Goal: Task Accomplishment & Management: Use online tool/utility

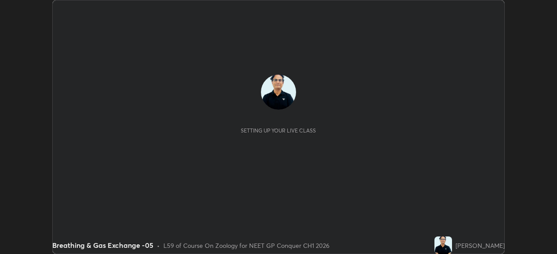
scroll to position [254, 557]
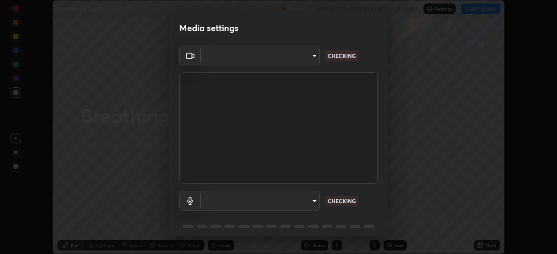
type input "1a0cd2fa9eaecc5464ce661d2c376d4f68bb2a1a8db1c3726163fcb70f995fb6"
type input "default"
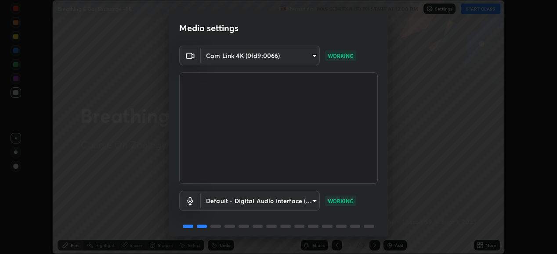
scroll to position [34, 0]
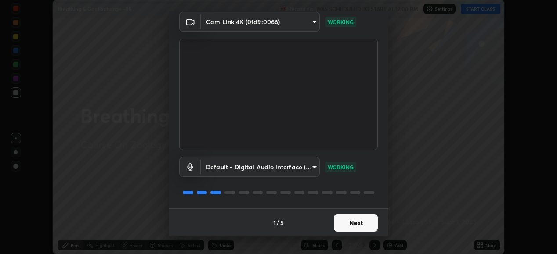
click at [359, 227] on button "Next" at bounding box center [356, 223] width 44 height 18
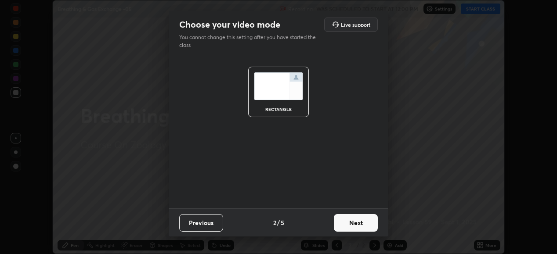
click at [355, 226] on button "Next" at bounding box center [356, 223] width 44 height 18
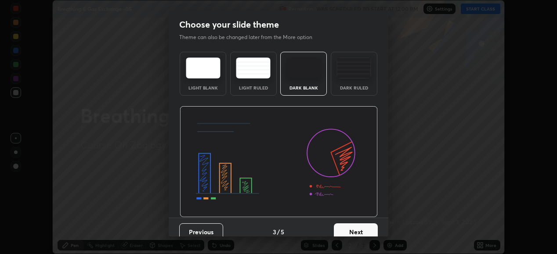
click at [357, 233] on button "Next" at bounding box center [356, 233] width 44 height 18
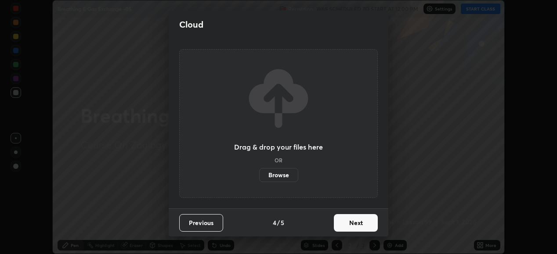
click at [359, 223] on button "Next" at bounding box center [356, 223] width 44 height 18
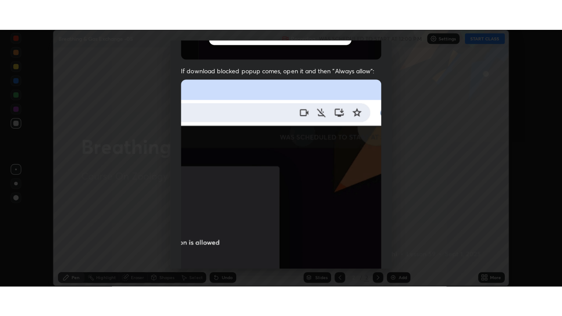
scroll to position [213, 0]
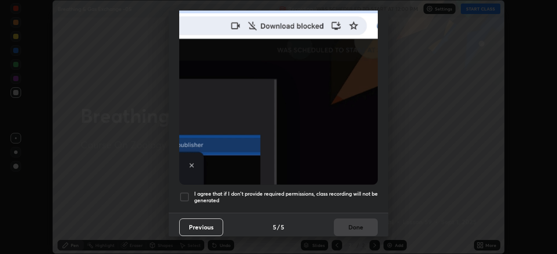
click at [186, 192] on div at bounding box center [184, 197] width 11 height 11
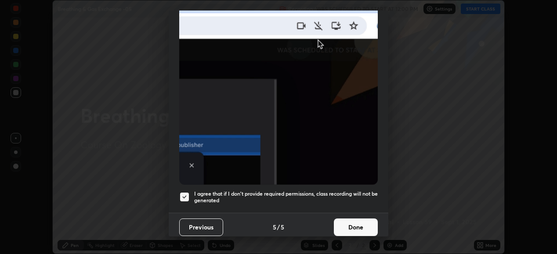
click at [357, 224] on button "Done" at bounding box center [356, 228] width 44 height 18
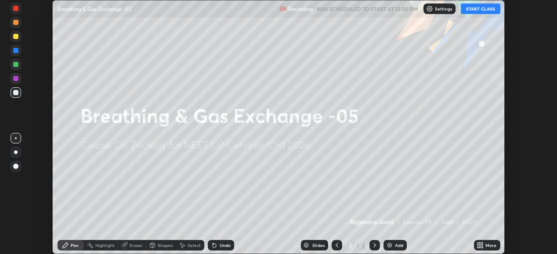
click at [481, 11] on button "START CLASS" at bounding box center [481, 9] width 40 height 11
click at [479, 244] on icon at bounding box center [479, 244] width 2 height 2
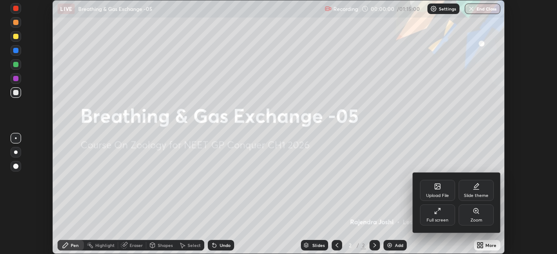
click at [443, 216] on div "Full screen" at bounding box center [437, 215] width 35 height 21
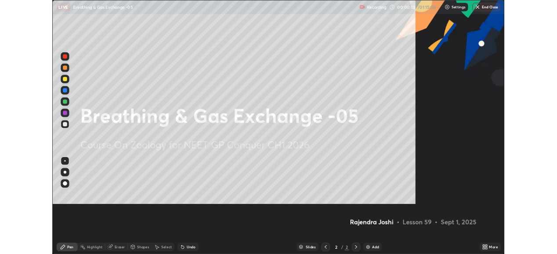
scroll to position [316, 562]
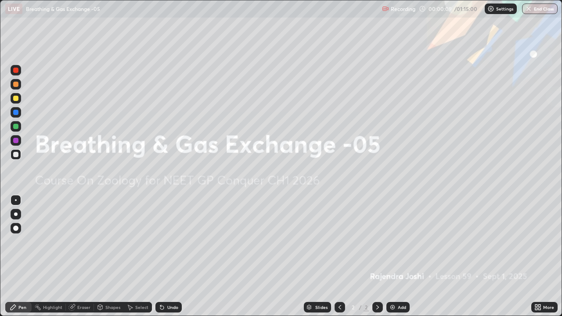
click at [392, 254] on img at bounding box center [392, 307] width 7 height 7
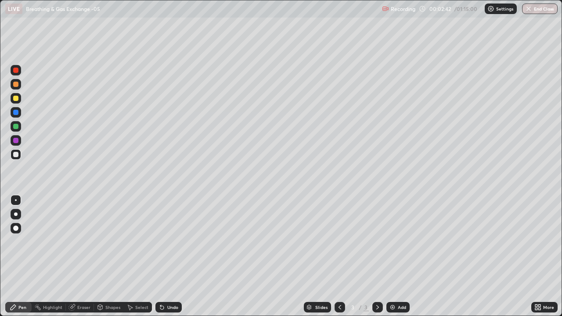
click at [15, 155] on div at bounding box center [15, 154] width 5 height 5
click at [171, 254] on div "Undo" at bounding box center [172, 307] width 11 height 4
click at [173, 254] on div "Undo" at bounding box center [172, 307] width 11 height 4
click at [171, 254] on div "Undo" at bounding box center [172, 307] width 11 height 4
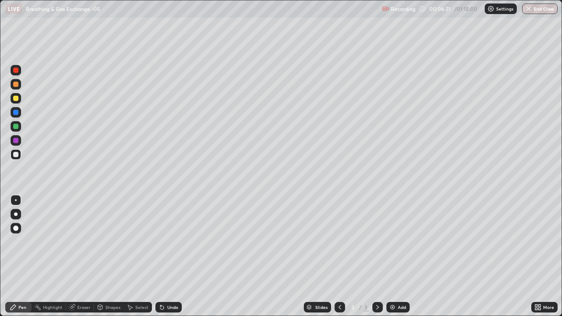
click at [210, 254] on div "Slides 3 / 3 Add" at bounding box center [357, 308] width 350 height 18
click at [281, 254] on div "Slides 3 / 3 Add" at bounding box center [357, 308] width 350 height 18
click at [14, 84] on div at bounding box center [15, 84] width 5 height 5
click at [16, 100] on div at bounding box center [15, 98] width 5 height 5
click at [393, 254] on img at bounding box center [392, 307] width 7 height 7
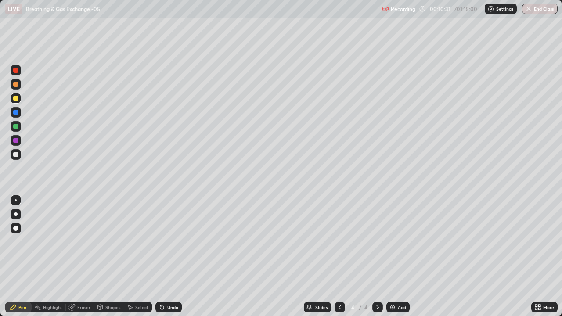
click at [174, 254] on div "Undo" at bounding box center [169, 307] width 26 height 11
click at [173, 254] on div "Undo" at bounding box center [172, 307] width 11 height 4
click at [171, 254] on div "Undo" at bounding box center [172, 307] width 11 height 4
click at [170, 254] on div "Undo" at bounding box center [172, 307] width 11 height 4
click at [169, 254] on div "Undo" at bounding box center [172, 307] width 11 height 4
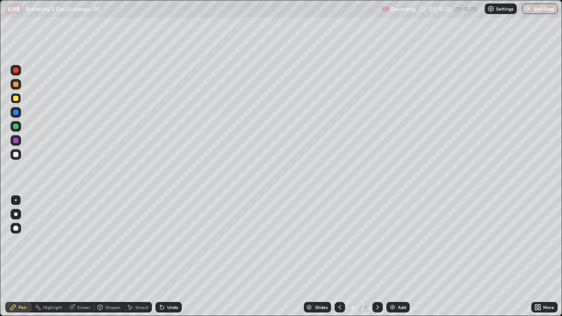
click at [170, 254] on div "Undo" at bounding box center [172, 307] width 11 height 4
click at [169, 254] on div "Undo" at bounding box center [172, 307] width 11 height 4
click at [168, 254] on div "Undo" at bounding box center [172, 307] width 11 height 4
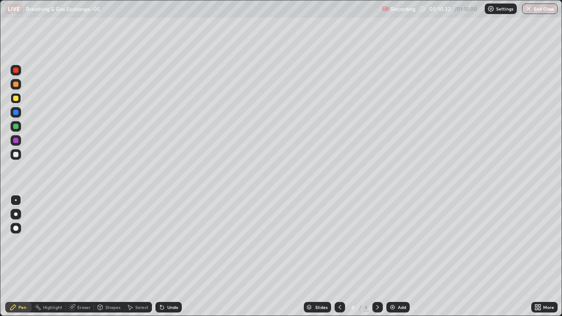
click at [168, 254] on div "Undo" at bounding box center [172, 307] width 11 height 4
click at [169, 254] on div "Undo" at bounding box center [172, 307] width 11 height 4
click at [168, 254] on div "Undo" at bounding box center [172, 307] width 11 height 4
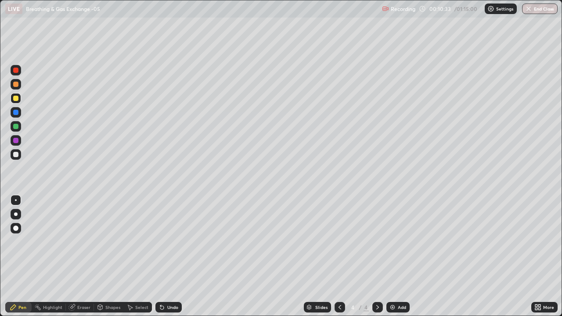
click at [167, 254] on div "Undo" at bounding box center [172, 307] width 11 height 4
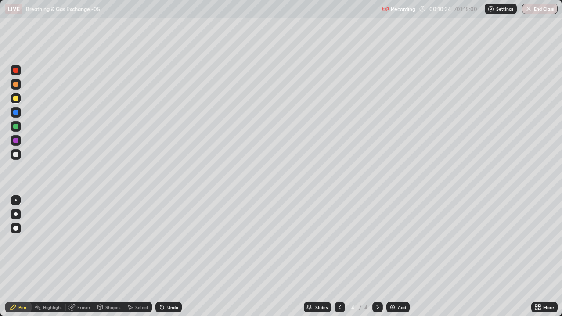
click at [167, 254] on div "Undo" at bounding box center [172, 307] width 11 height 4
click at [167, 254] on div "Undo" at bounding box center [169, 307] width 26 height 11
click at [166, 254] on div "Undo" at bounding box center [169, 307] width 26 height 11
click at [165, 254] on div "Undo" at bounding box center [169, 307] width 26 height 11
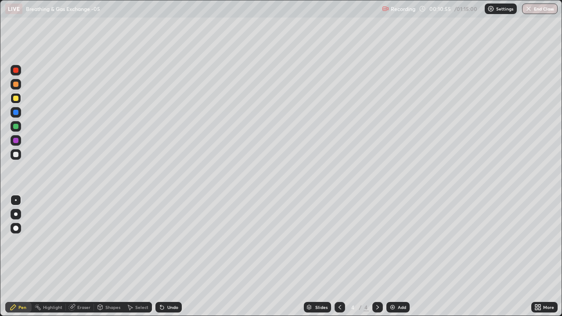
click at [84, 254] on div "Eraser" at bounding box center [83, 307] width 13 height 4
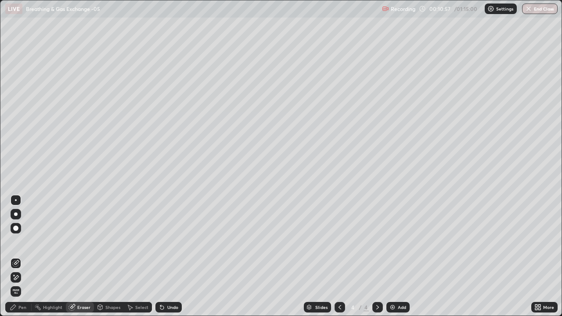
click at [25, 254] on div "Pen" at bounding box center [22, 307] width 8 height 4
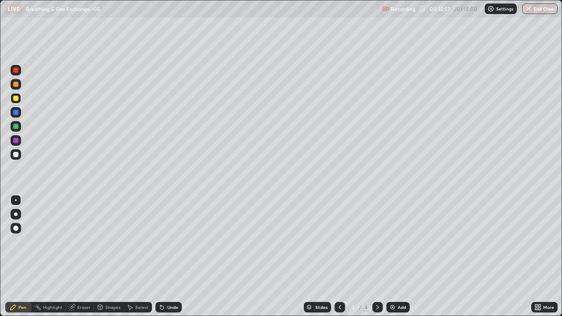
click at [390, 254] on img at bounding box center [392, 307] width 7 height 7
click at [17, 111] on div at bounding box center [15, 112] width 5 height 5
click at [16, 155] on div at bounding box center [15, 154] width 5 height 5
click at [17, 127] on div at bounding box center [15, 126] width 5 height 5
click at [16, 153] on div at bounding box center [15, 154] width 5 height 5
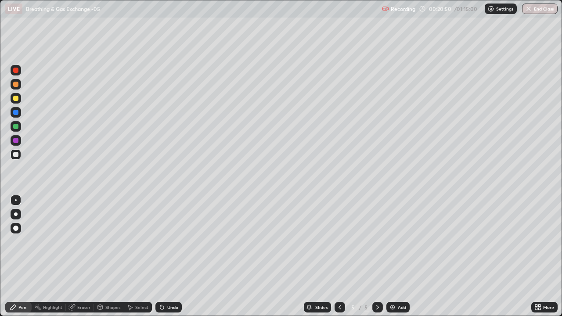
click at [16, 138] on div at bounding box center [15, 140] width 5 height 5
click at [399, 254] on div "Add" at bounding box center [398, 307] width 23 height 11
click at [15, 128] on div at bounding box center [15, 126] width 5 height 5
click at [338, 254] on icon at bounding box center [340, 307] width 7 height 7
click at [497, 254] on div "Slides 5 / 6 Add" at bounding box center [357, 308] width 350 height 18
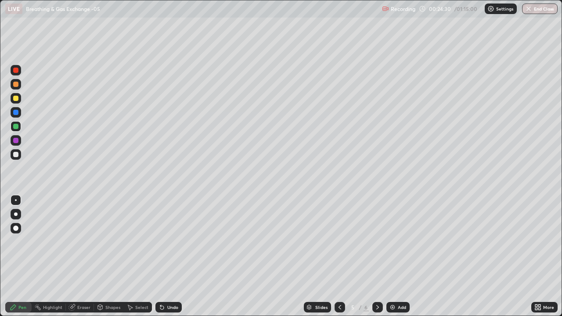
click at [540, 254] on div "More" at bounding box center [545, 308] width 26 height 18
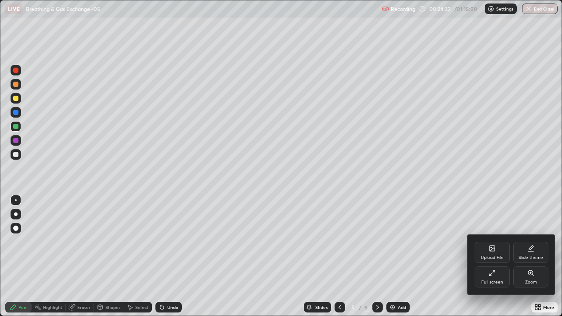
click at [547, 220] on div at bounding box center [281, 158] width 562 height 316
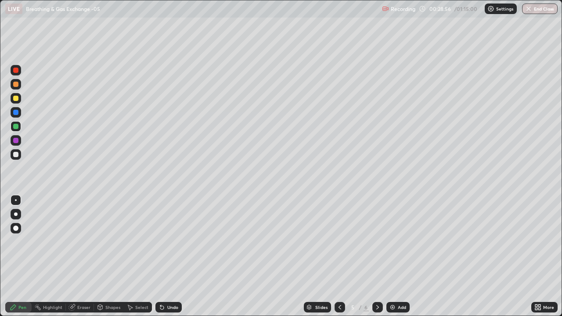
click at [16, 73] on div at bounding box center [15, 70] width 5 height 5
click at [401, 254] on div "Add" at bounding box center [402, 307] width 8 height 4
click at [17, 153] on div at bounding box center [15, 154] width 5 height 5
click at [15, 125] on div at bounding box center [15, 126] width 5 height 5
click at [15, 140] on div at bounding box center [15, 140] width 5 height 5
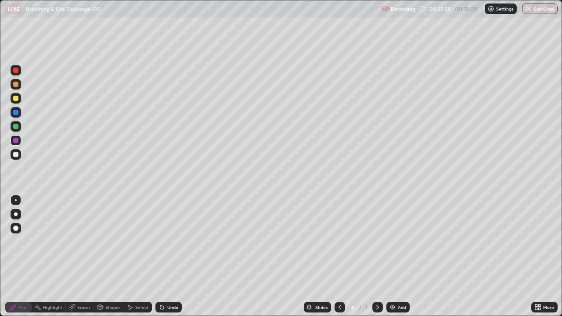
click at [16, 70] on div at bounding box center [15, 70] width 5 height 5
click at [19, 113] on div at bounding box center [16, 112] width 11 height 11
click at [488, 254] on div "Slides 6 / 7 Add" at bounding box center [357, 308] width 350 height 18
click at [489, 254] on div "Slides 6 / 7 Add" at bounding box center [357, 308] width 350 height 18
click at [499, 254] on div "Slides 6 / 7 Add" at bounding box center [357, 308] width 350 height 18
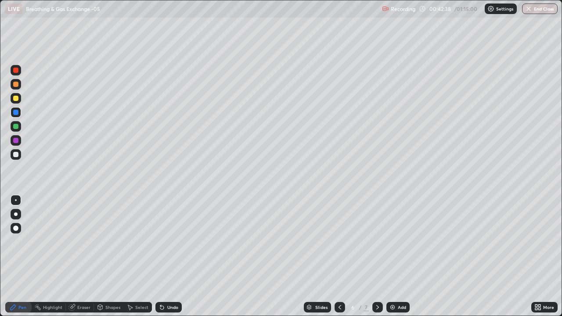
click at [504, 254] on div "Slides 6 / 7 Add" at bounding box center [357, 308] width 350 height 18
click at [506, 254] on div "Slides 6 / 7 Add" at bounding box center [357, 308] width 350 height 18
click at [512, 254] on div "Slides 6 / 7 Add" at bounding box center [357, 308] width 350 height 18
click at [516, 254] on div "Slides 6 / 7 Add" at bounding box center [357, 308] width 350 height 18
click at [77, 254] on div "Eraser" at bounding box center [83, 307] width 13 height 4
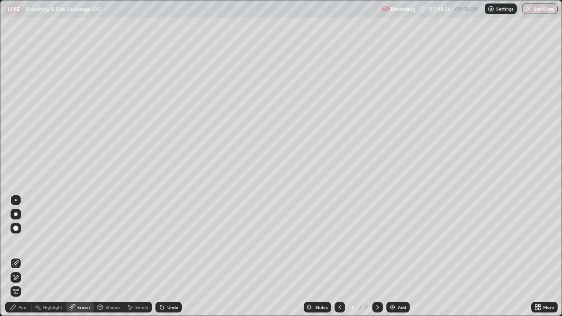
click at [15, 229] on div at bounding box center [15, 228] width 5 height 5
click at [22, 254] on div "Pen" at bounding box center [18, 307] width 26 height 11
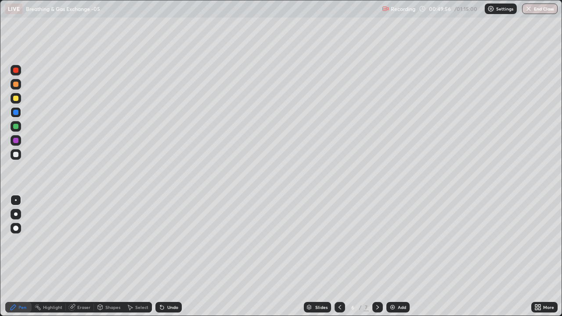
click at [399, 254] on div "Add" at bounding box center [402, 307] width 8 height 4
click at [17, 153] on div at bounding box center [15, 154] width 5 height 5
click at [15, 141] on div at bounding box center [15, 140] width 5 height 5
click at [16, 124] on div at bounding box center [15, 126] width 5 height 5
click at [484, 254] on div "Slides 7 / 8 Add" at bounding box center [357, 308] width 350 height 18
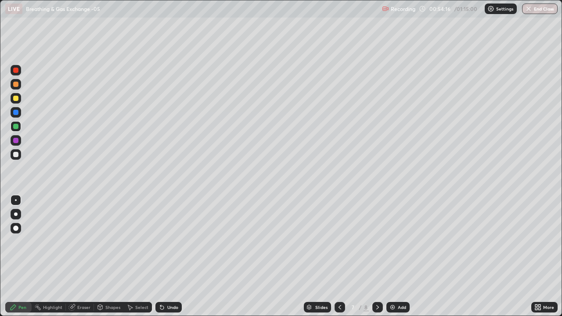
click at [17, 143] on div at bounding box center [15, 140] width 5 height 5
click at [81, 254] on div "Eraser" at bounding box center [83, 307] width 13 height 4
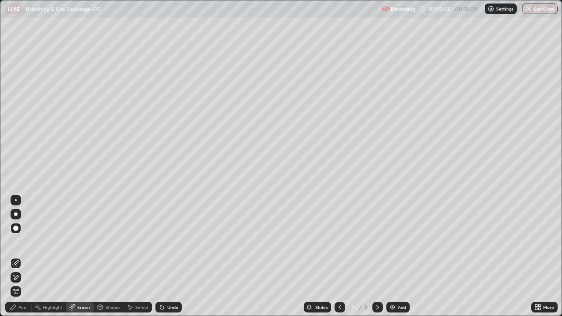
click at [21, 254] on div "Pen" at bounding box center [22, 307] width 8 height 4
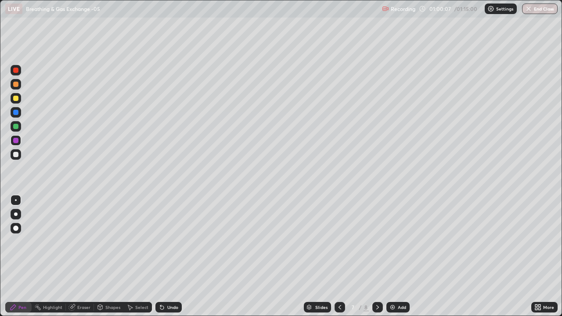
click at [17, 155] on div at bounding box center [15, 154] width 5 height 5
click at [394, 254] on img at bounding box center [392, 307] width 7 height 7
click at [16, 156] on div at bounding box center [15, 154] width 5 height 5
click at [169, 254] on div "Undo" at bounding box center [172, 307] width 11 height 4
click at [172, 254] on div "Undo" at bounding box center [172, 307] width 11 height 4
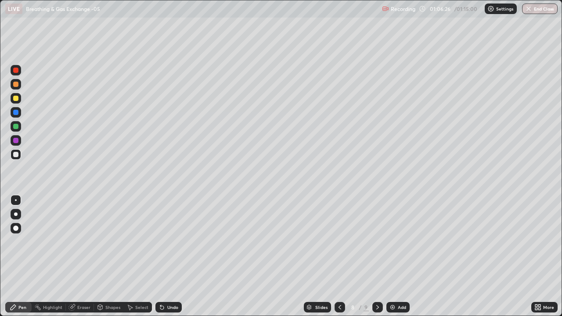
click at [172, 254] on div "Undo" at bounding box center [172, 307] width 11 height 4
click at [173, 254] on div "Undo" at bounding box center [172, 307] width 11 height 4
click at [174, 254] on div "Undo" at bounding box center [172, 307] width 11 height 4
click at [174, 254] on div "Undo" at bounding box center [169, 307] width 26 height 11
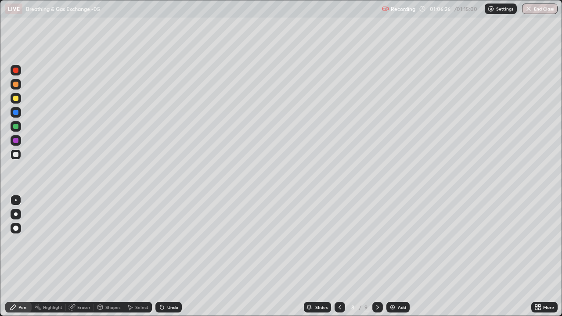
click at [172, 254] on div "Undo" at bounding box center [172, 307] width 11 height 4
click at [171, 254] on div "Undo" at bounding box center [172, 307] width 11 height 4
click at [170, 254] on div "Undo" at bounding box center [169, 307] width 26 height 11
click at [15, 125] on div at bounding box center [15, 126] width 5 height 5
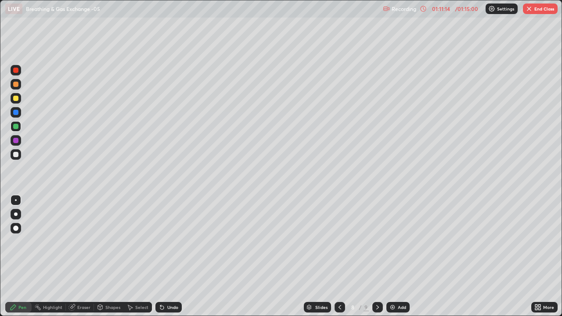
click at [16, 99] on div at bounding box center [15, 98] width 5 height 5
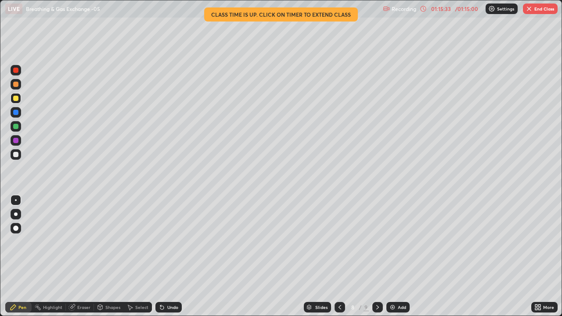
click at [540, 11] on button "End Class" at bounding box center [540, 9] width 35 height 11
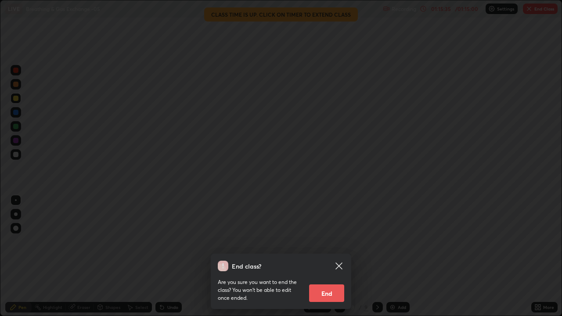
click at [321, 254] on button "End" at bounding box center [326, 294] width 35 height 18
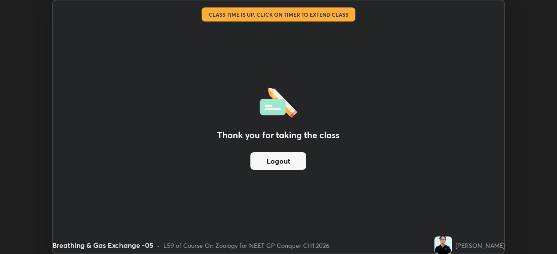
scroll to position [43688, 43385]
click at [265, 50] on div "Thank you for taking the class Logout" at bounding box center [278, 127] width 451 height 254
